Goal: Task Accomplishment & Management: Manage account settings

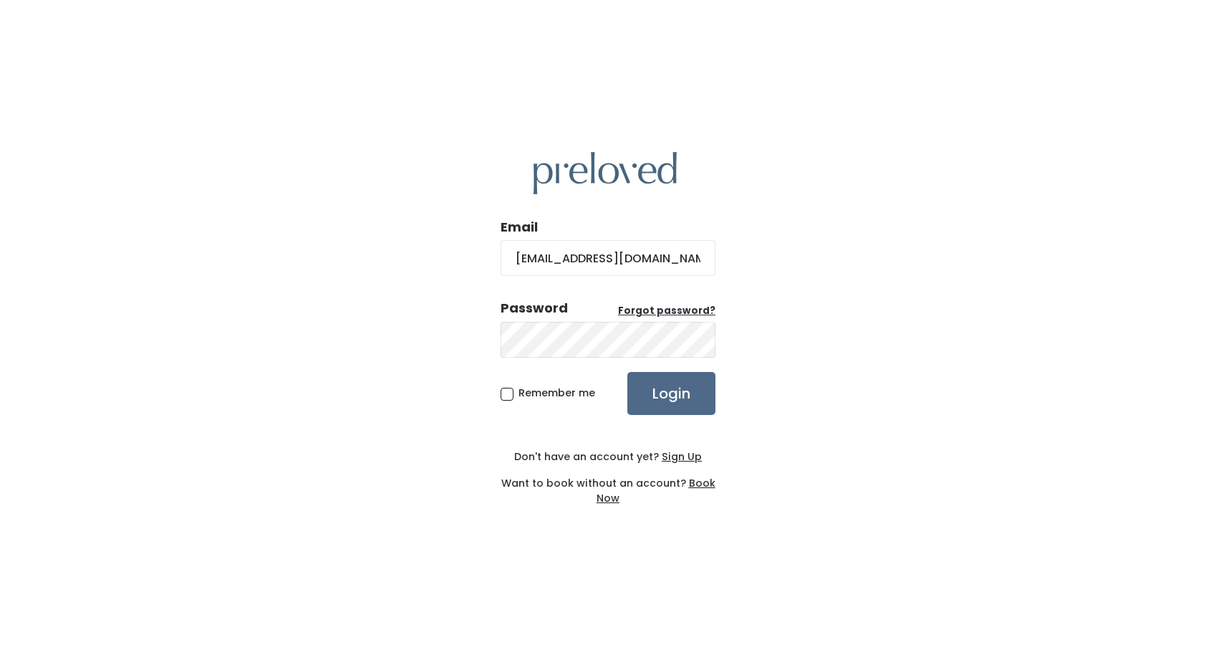
type input "johanna1@me.com"
click at [627, 372] on input "Login" at bounding box center [671, 393] width 88 height 43
type input "[EMAIL_ADDRESS][DOMAIN_NAME]"
click at [627, 372] on input "Login" at bounding box center [671, 393] width 88 height 43
